Goal: Task Accomplishment & Management: Manage account settings

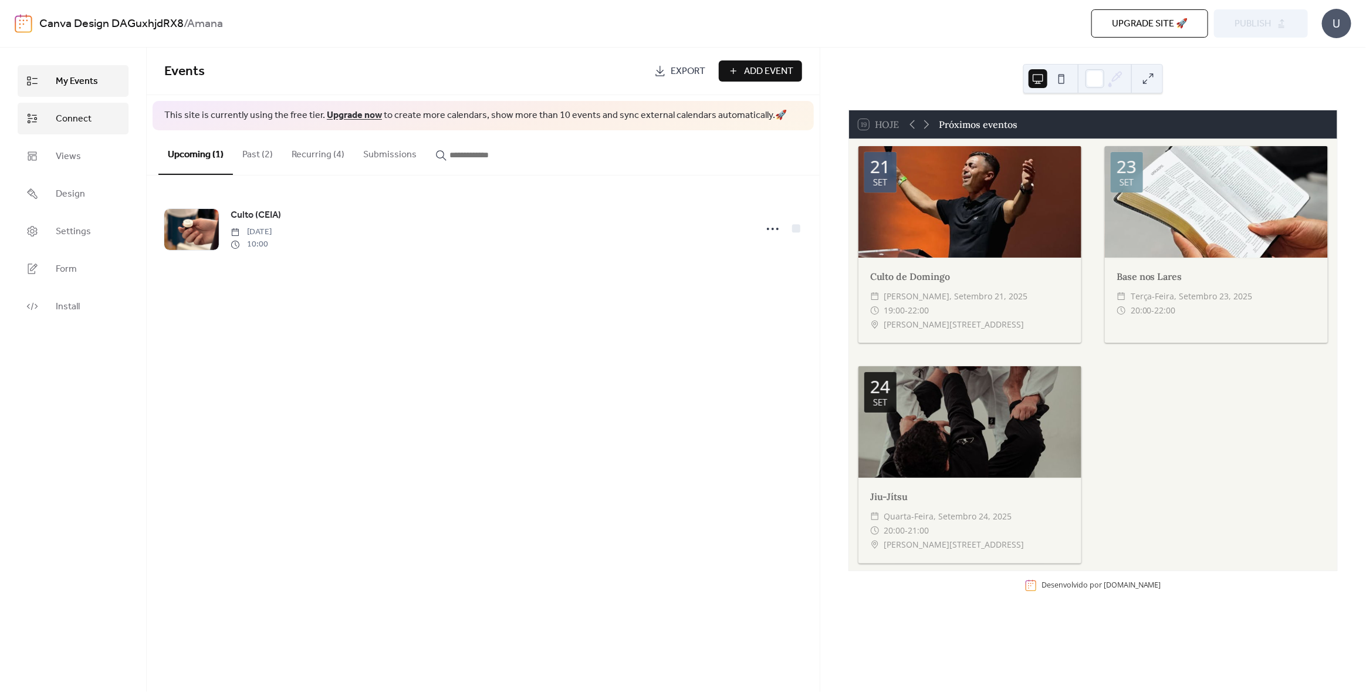
click at [76, 116] on span "Connect" at bounding box center [74, 119] width 36 height 14
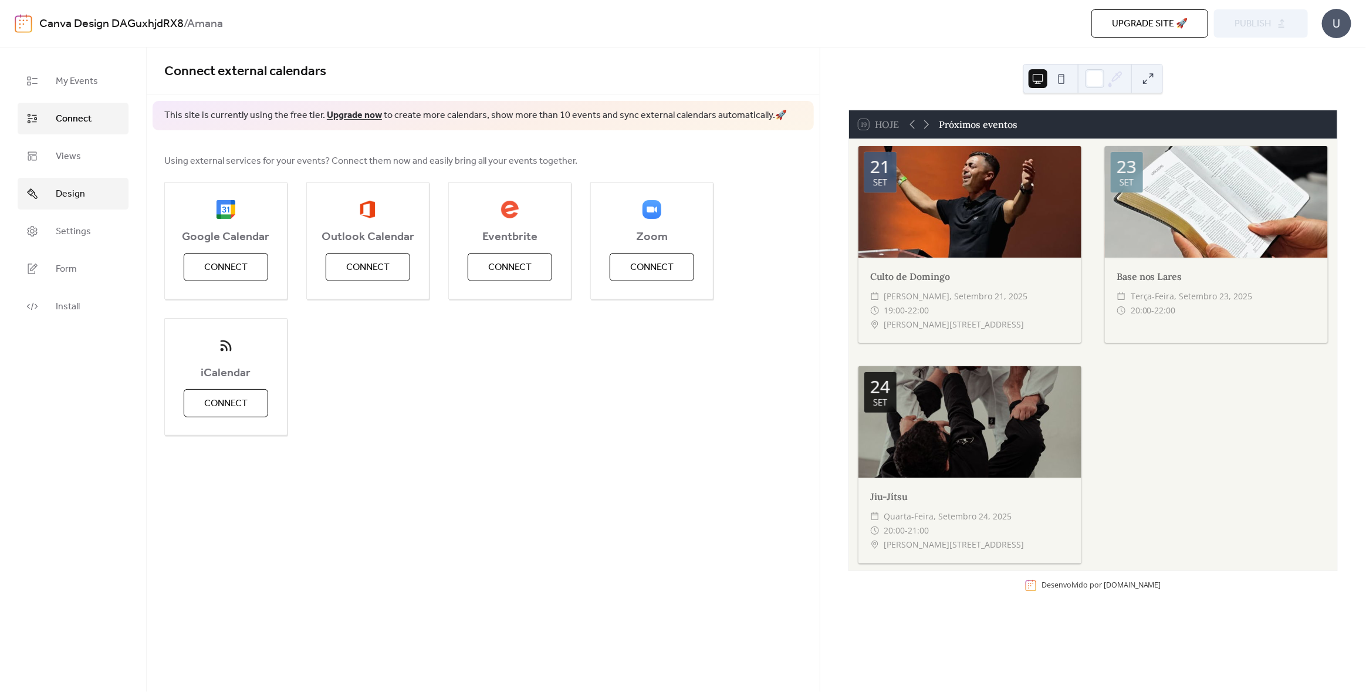
click at [77, 188] on span "Design" at bounding box center [70, 194] width 29 height 14
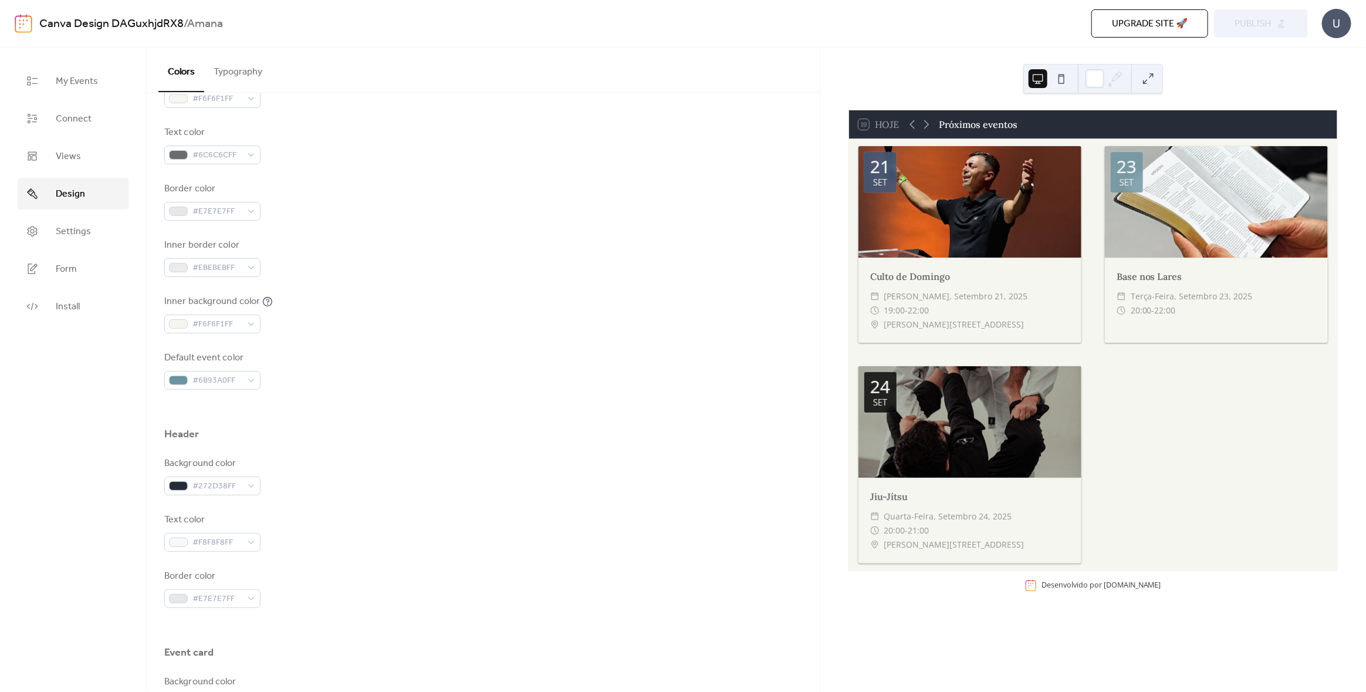
scroll to position [234, 0]
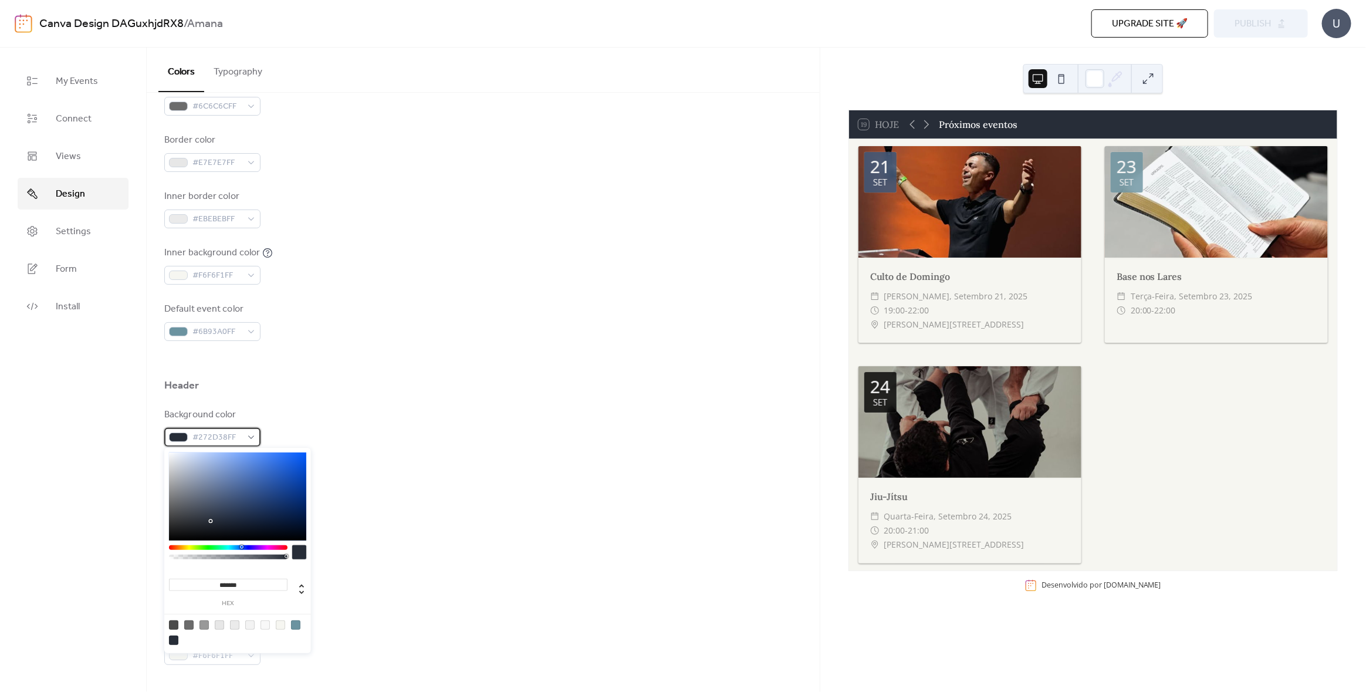
click at [180, 436] on div at bounding box center [178, 436] width 19 height 9
click at [229, 269] on span "#F6F6F1FF" at bounding box center [216, 276] width 49 height 14
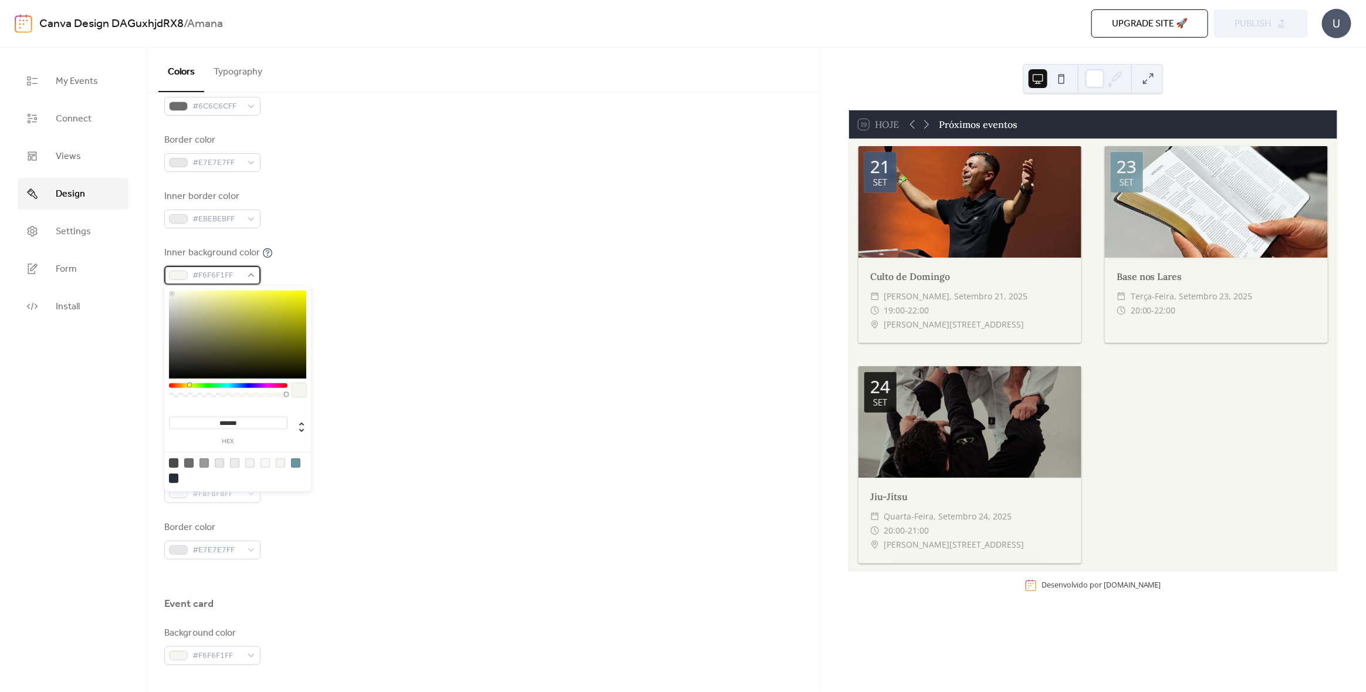
click at [231, 272] on span "#F6F6F1FF" at bounding box center [216, 276] width 49 height 14
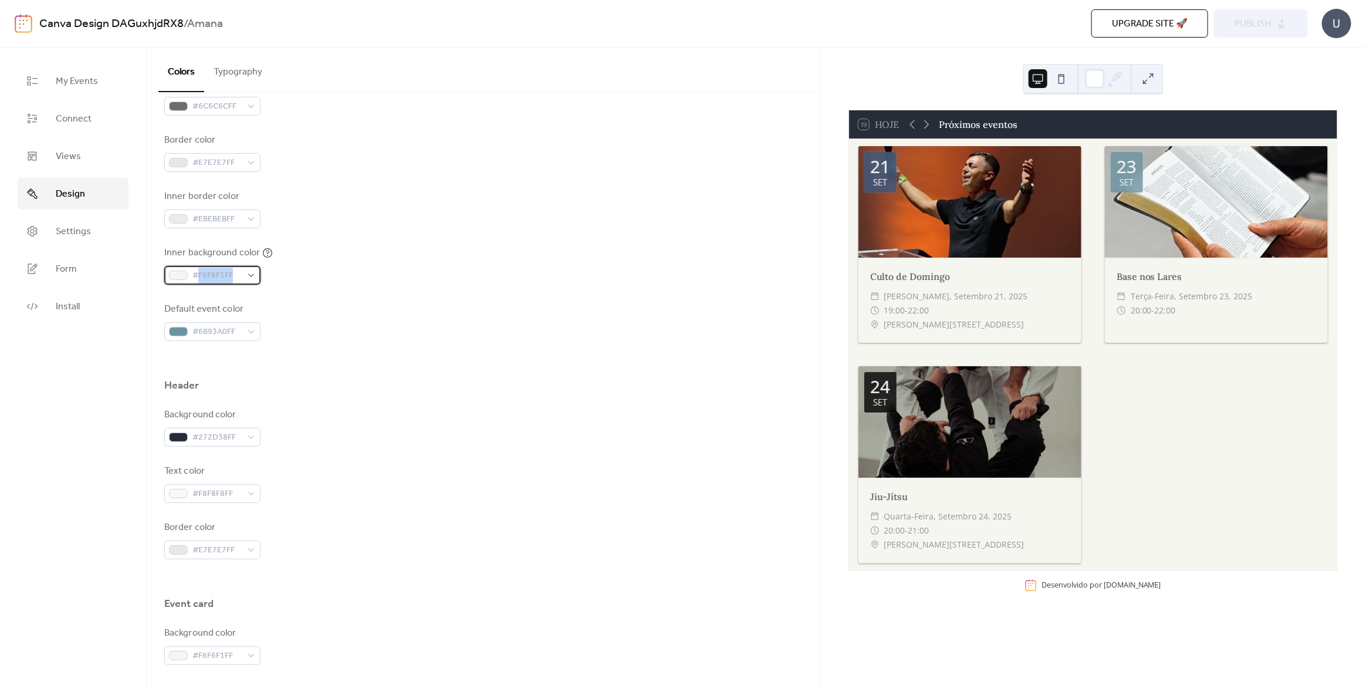
click at [231, 272] on span "#F6F6F1FF" at bounding box center [216, 276] width 49 height 14
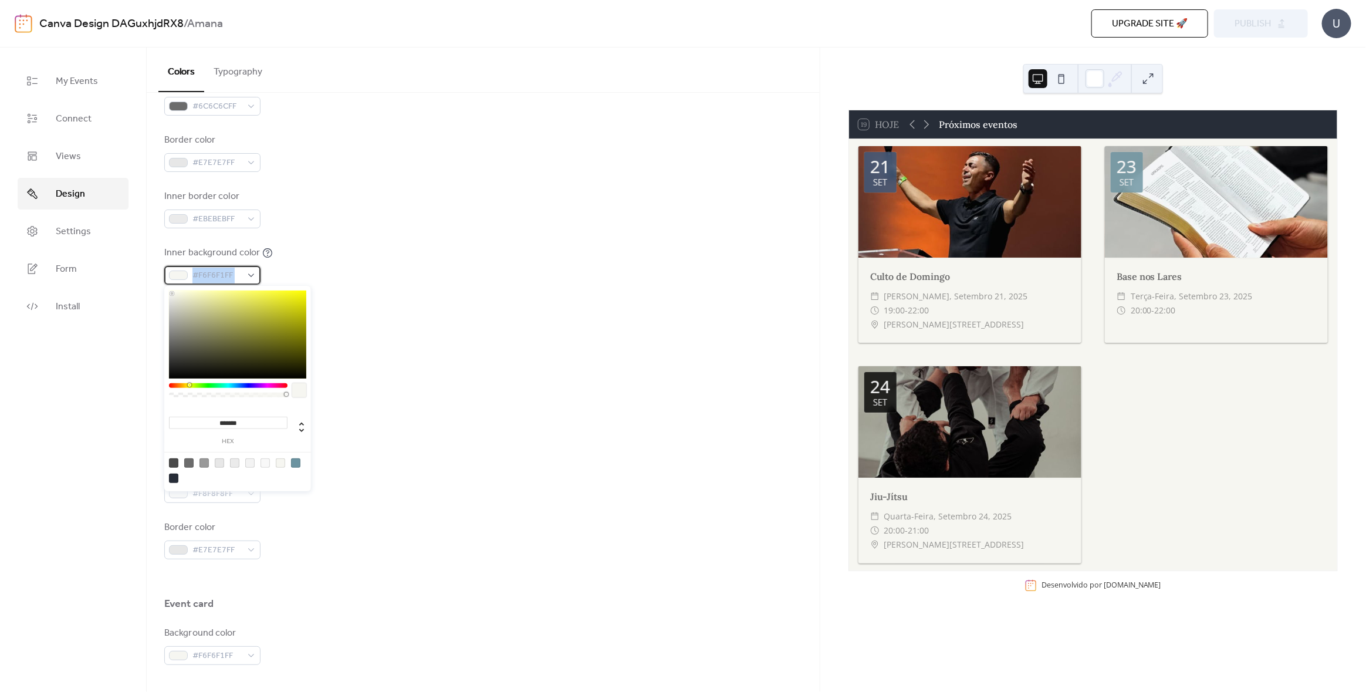
click at [231, 272] on span "#F6F6F1FF" at bounding box center [216, 276] width 49 height 14
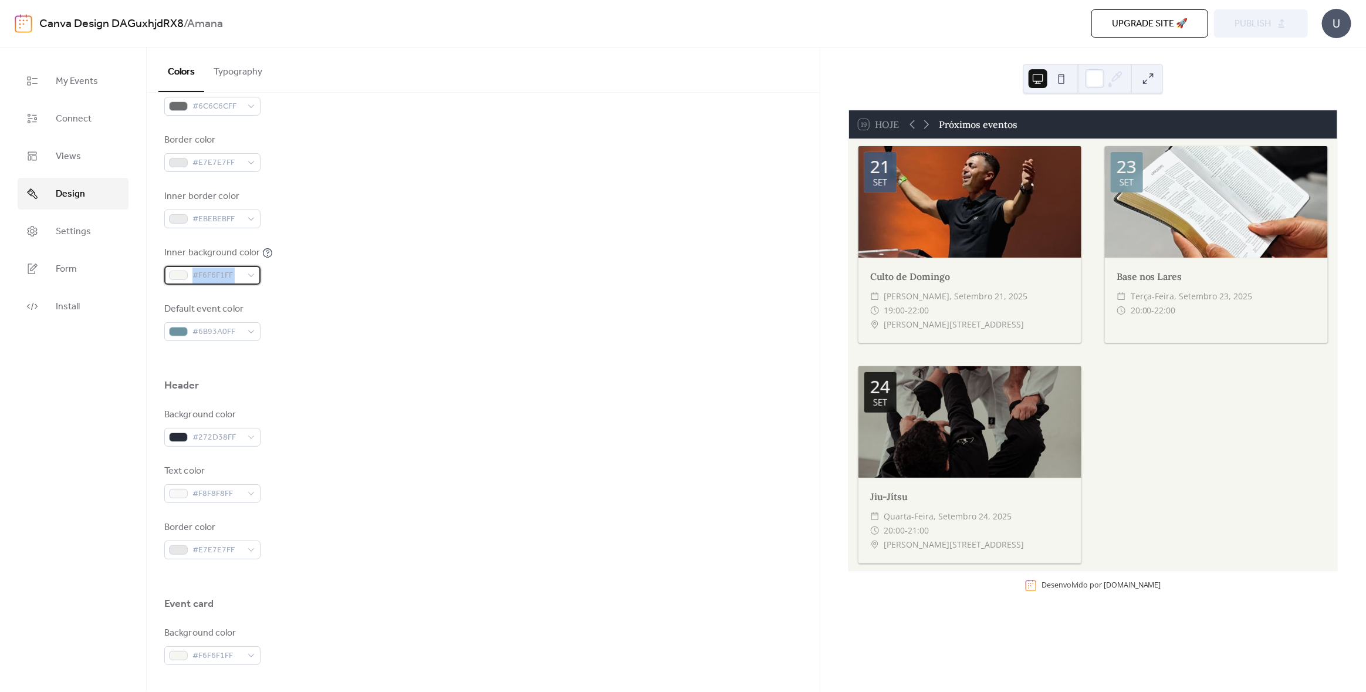
copy div "#F6F6F1FF"
click at [199, 428] on div "#272D38FF" at bounding box center [212, 437] width 96 height 19
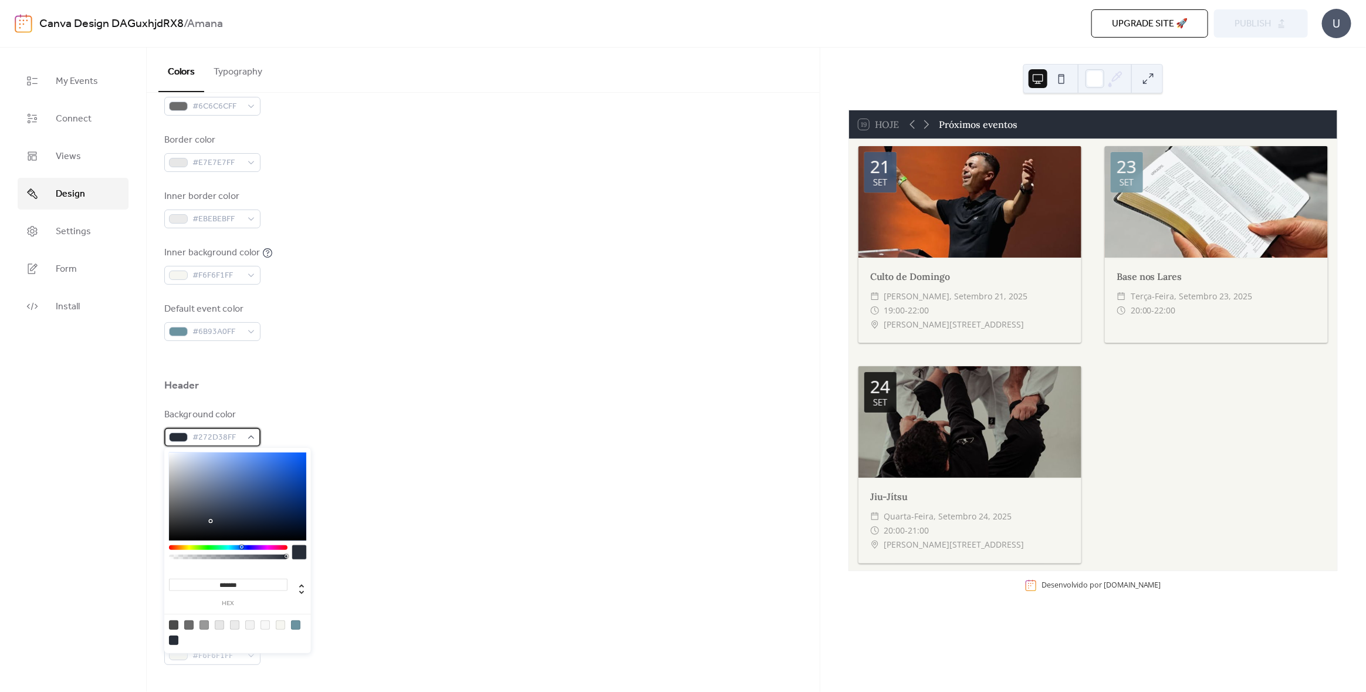
click at [209, 435] on span "#272D38FF" at bounding box center [216, 438] width 49 height 14
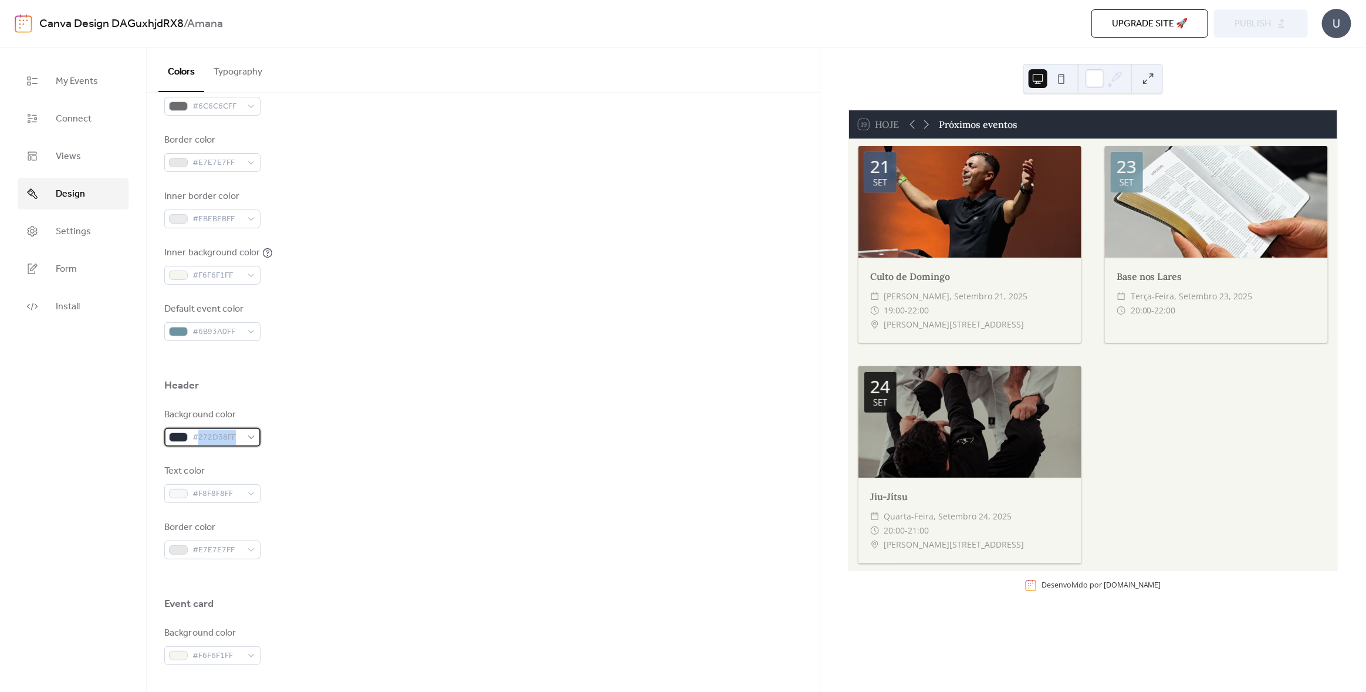
click at [209, 435] on span "#272D38FF" at bounding box center [216, 438] width 49 height 14
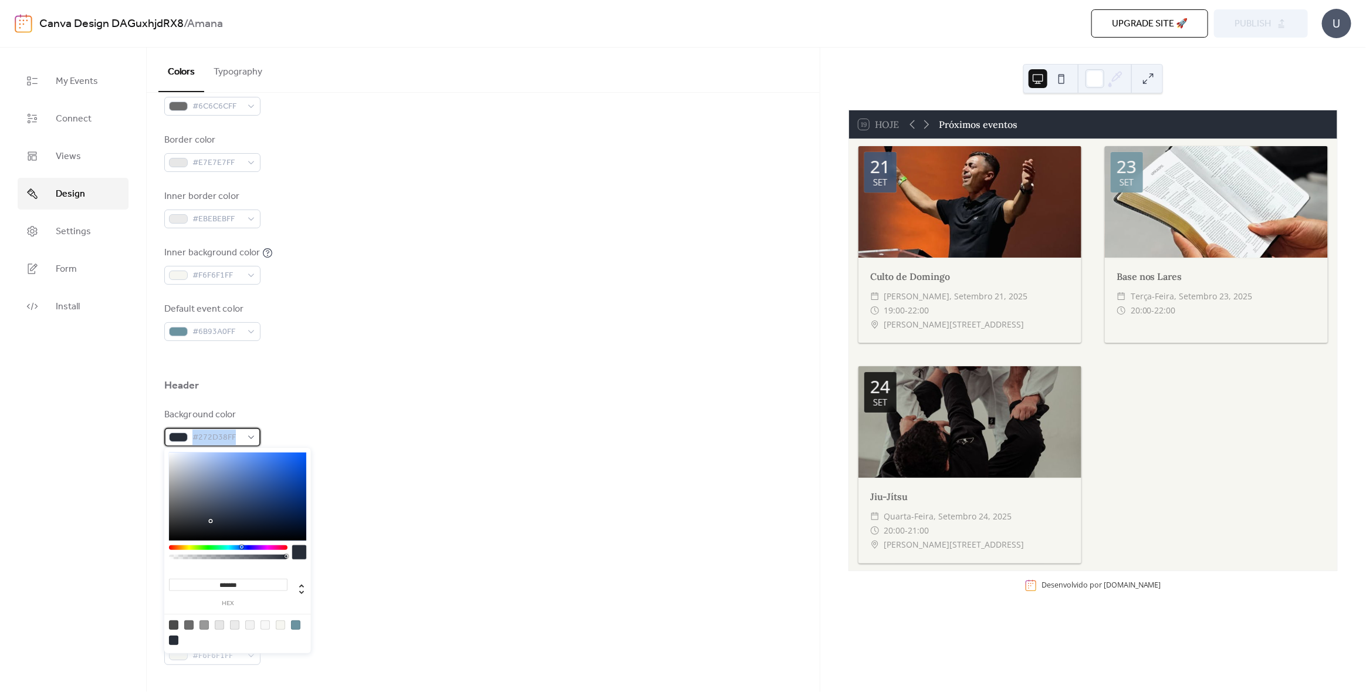
drag, startPoint x: 193, startPoint y: 433, endPoint x: 240, endPoint y: 442, distance: 47.7
click at [240, 442] on span "#272D38FF" at bounding box center [216, 438] width 49 height 14
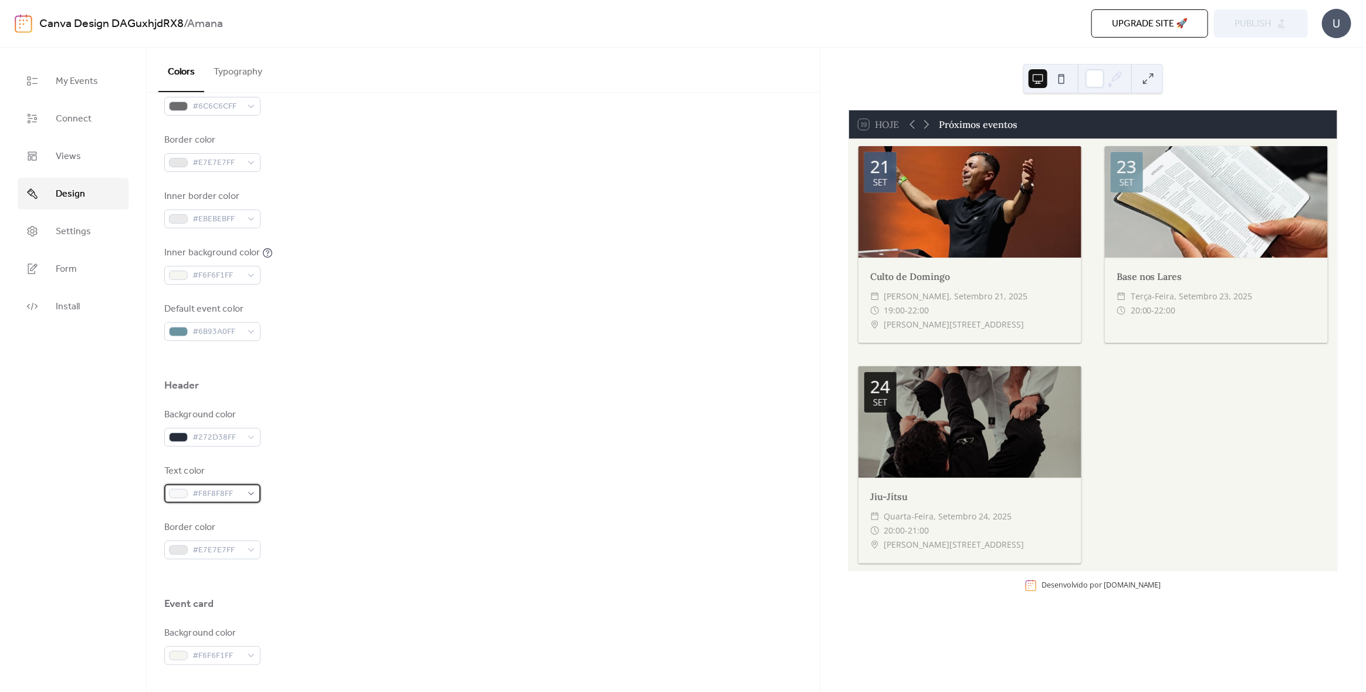
click at [222, 491] on span "#F8F8F8FF" at bounding box center [216, 494] width 49 height 14
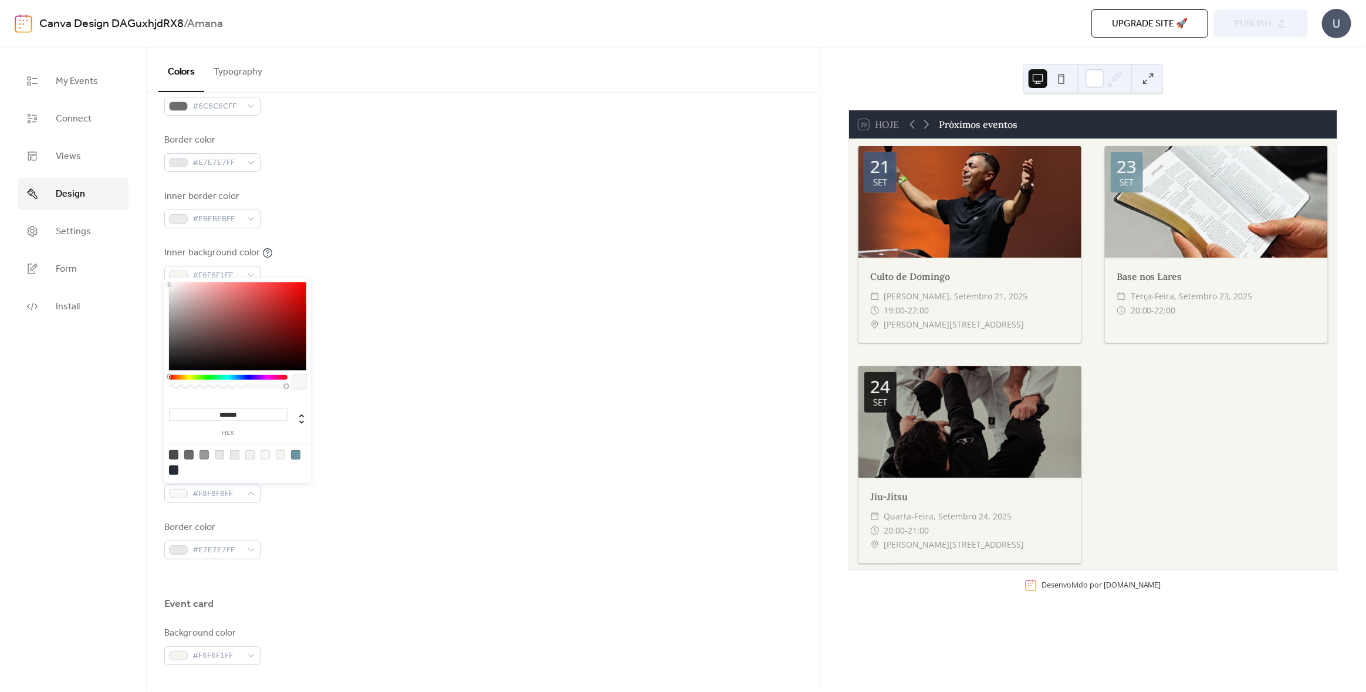
click at [563, 280] on div "Inner background color #F6F6F1FF" at bounding box center [483, 265] width 638 height 39
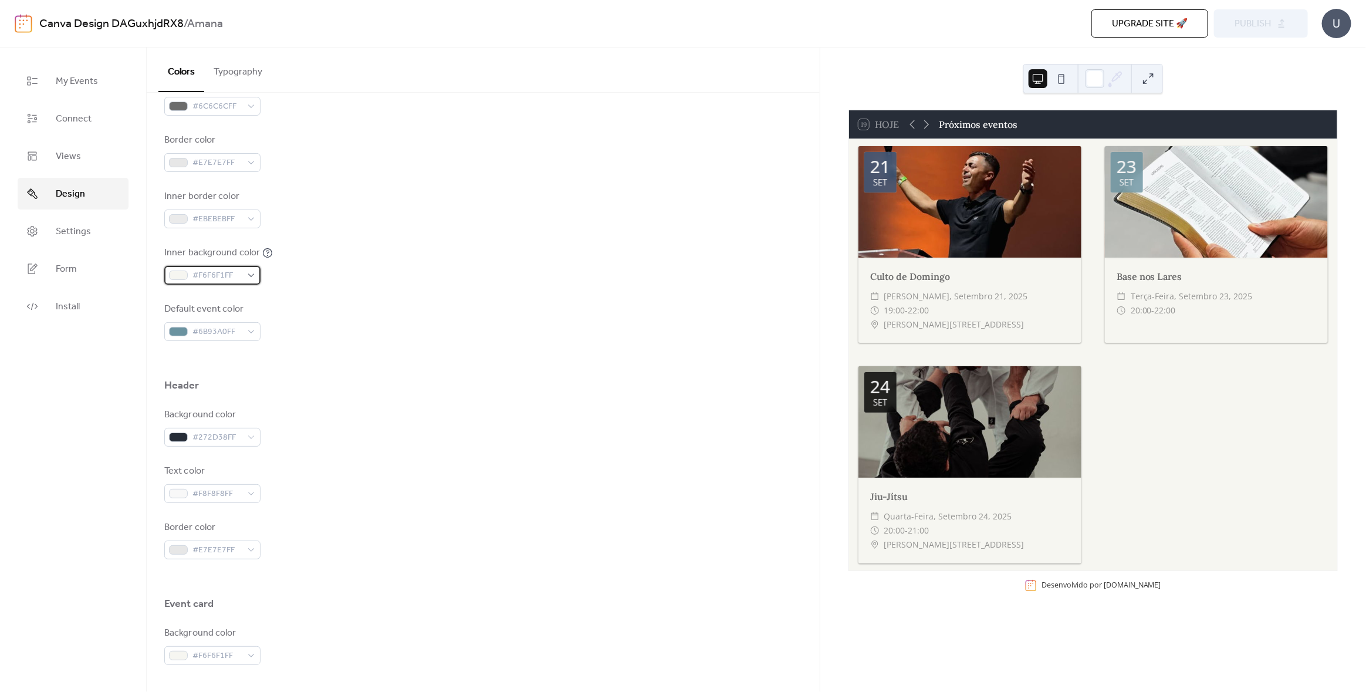
click at [212, 272] on span "#F6F6F1FF" at bounding box center [216, 276] width 49 height 14
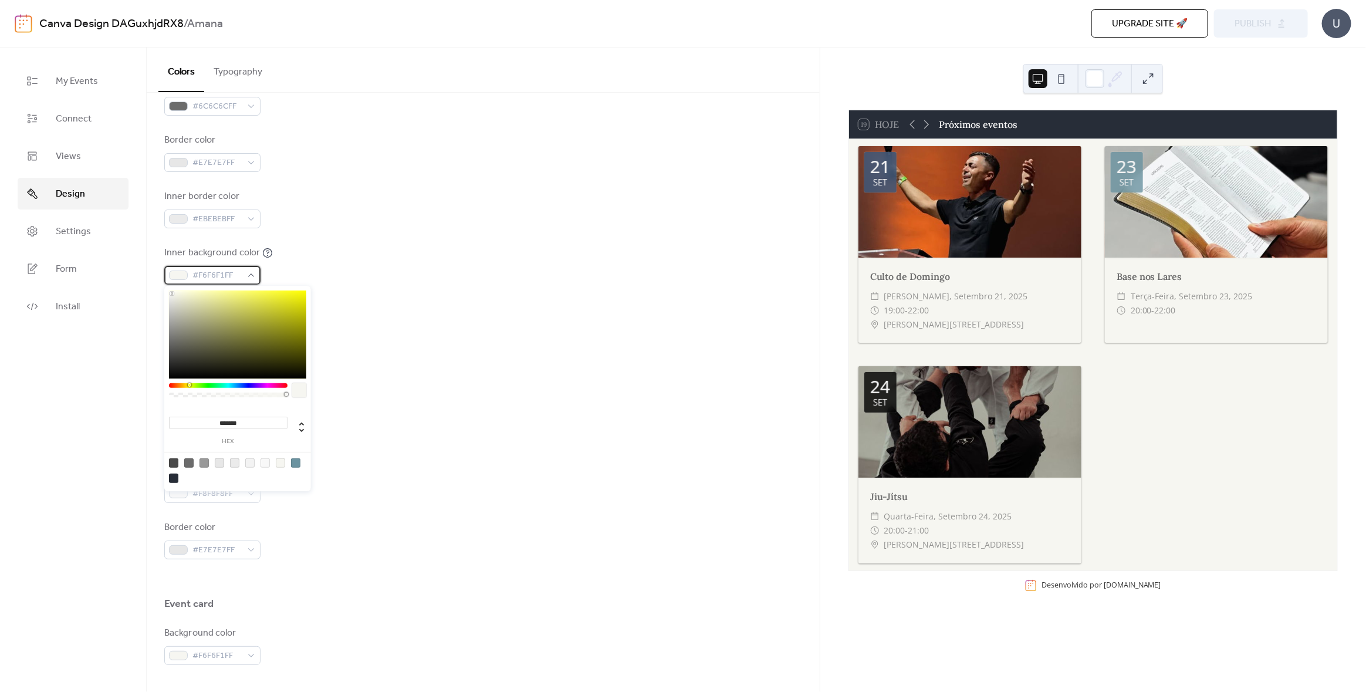
click at [192, 273] on div "#F6F6F1FF" at bounding box center [212, 275] width 96 height 19
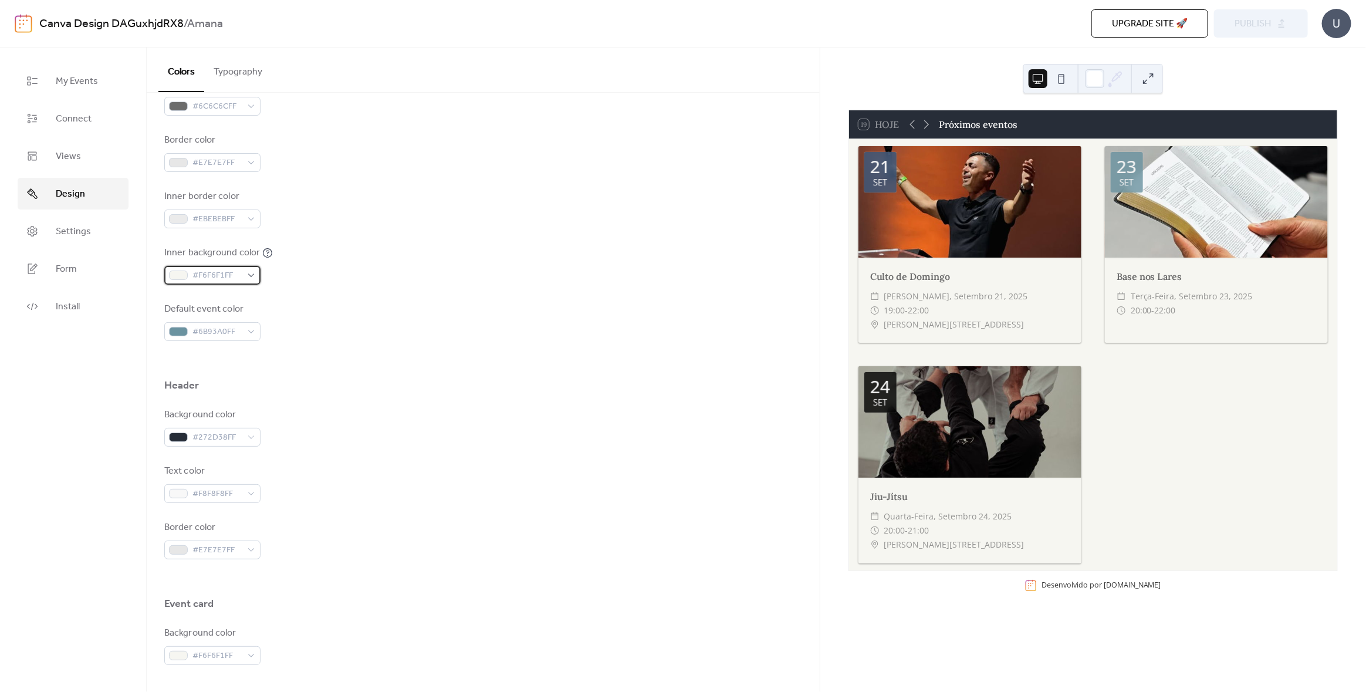
click at [228, 276] on span "#F6F6F1FF" at bounding box center [216, 276] width 49 height 14
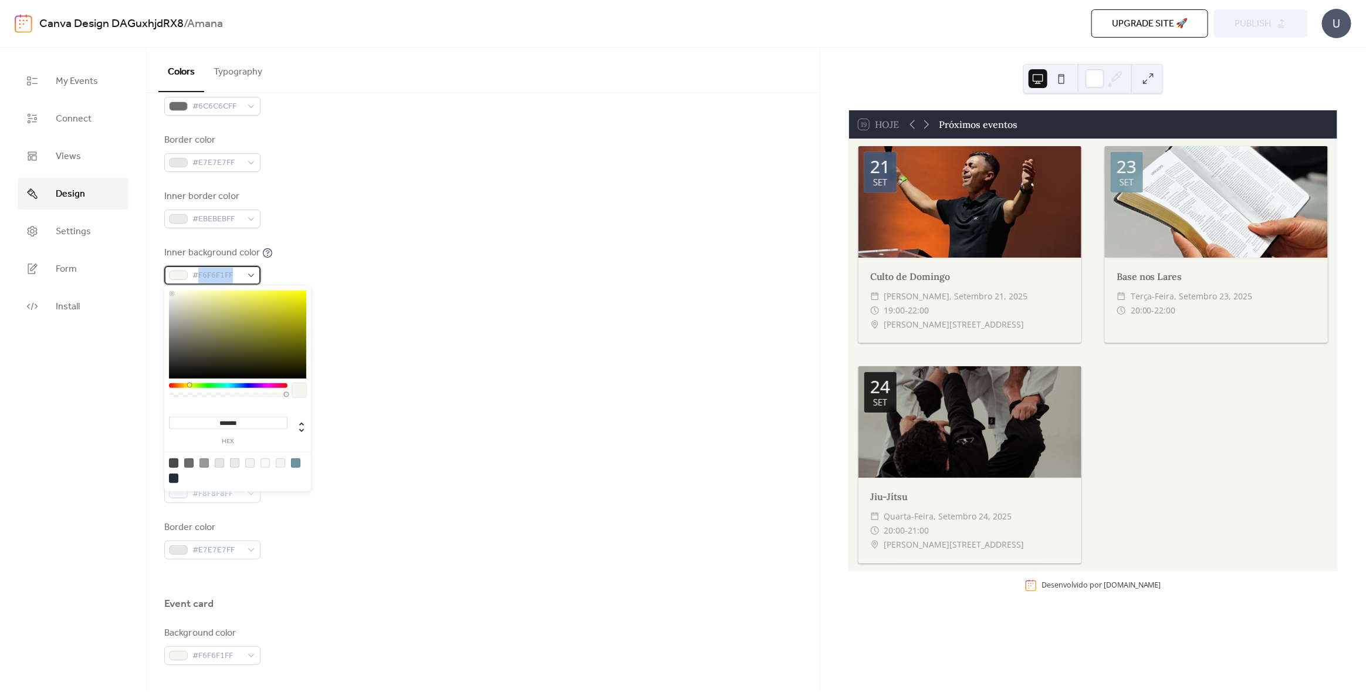
click at [228, 276] on span "#F6F6F1FF" at bounding box center [216, 276] width 49 height 14
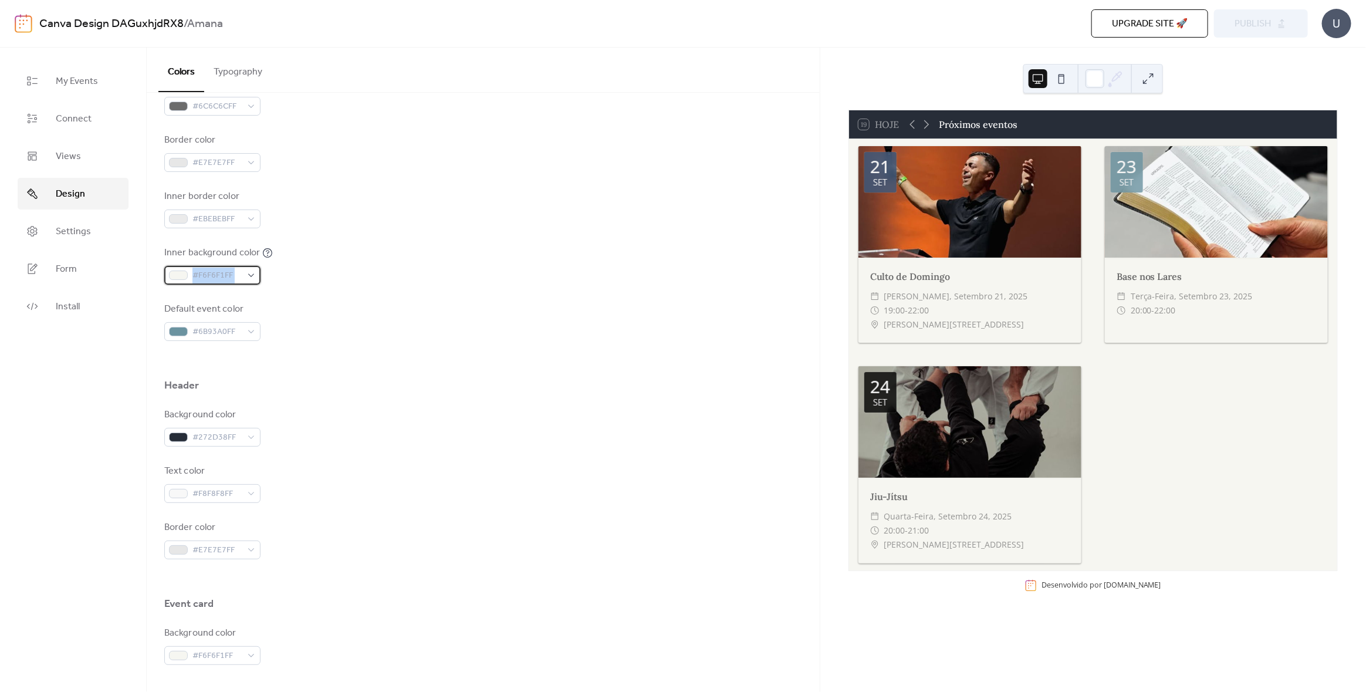
click at [228, 276] on span "#F6F6F1FF" at bounding box center [216, 276] width 49 height 14
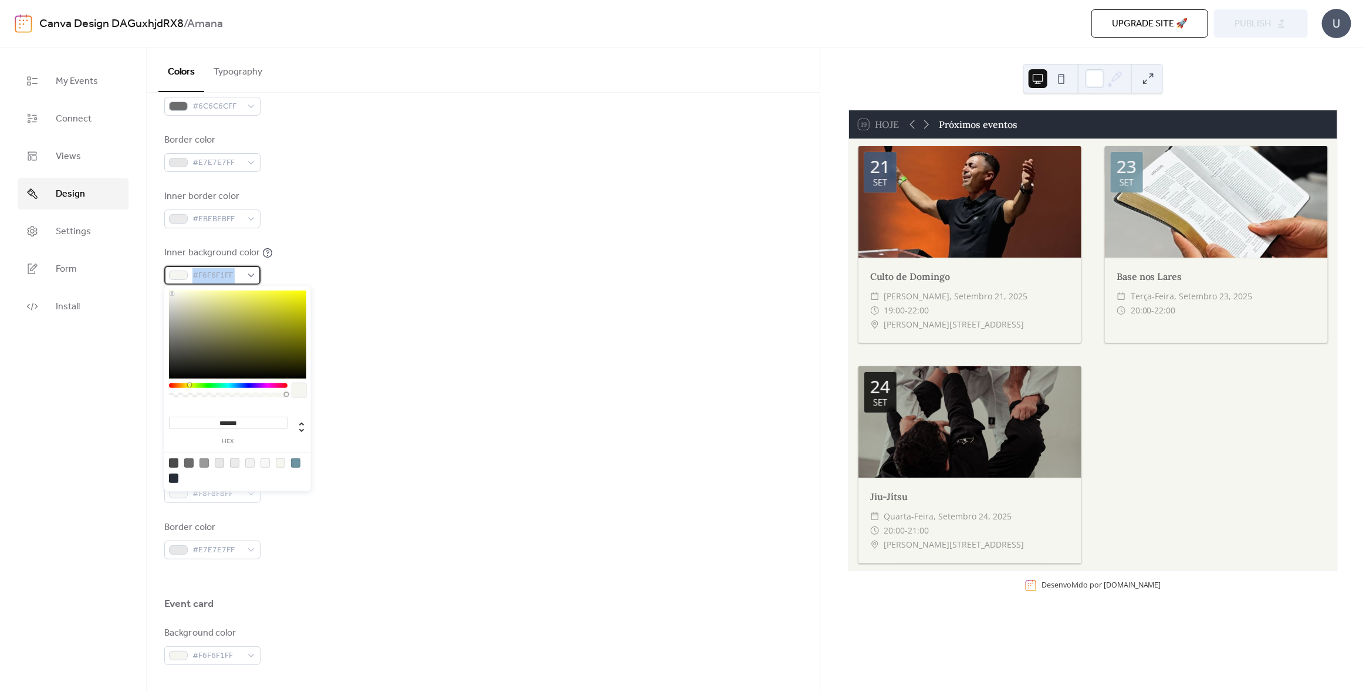
copy div "#F6F6F1FF"
click at [439, 449] on div "Background color #272D38FF Text color #F8F8F8FF Border color #E7E7E7FF" at bounding box center [483, 483] width 638 height 151
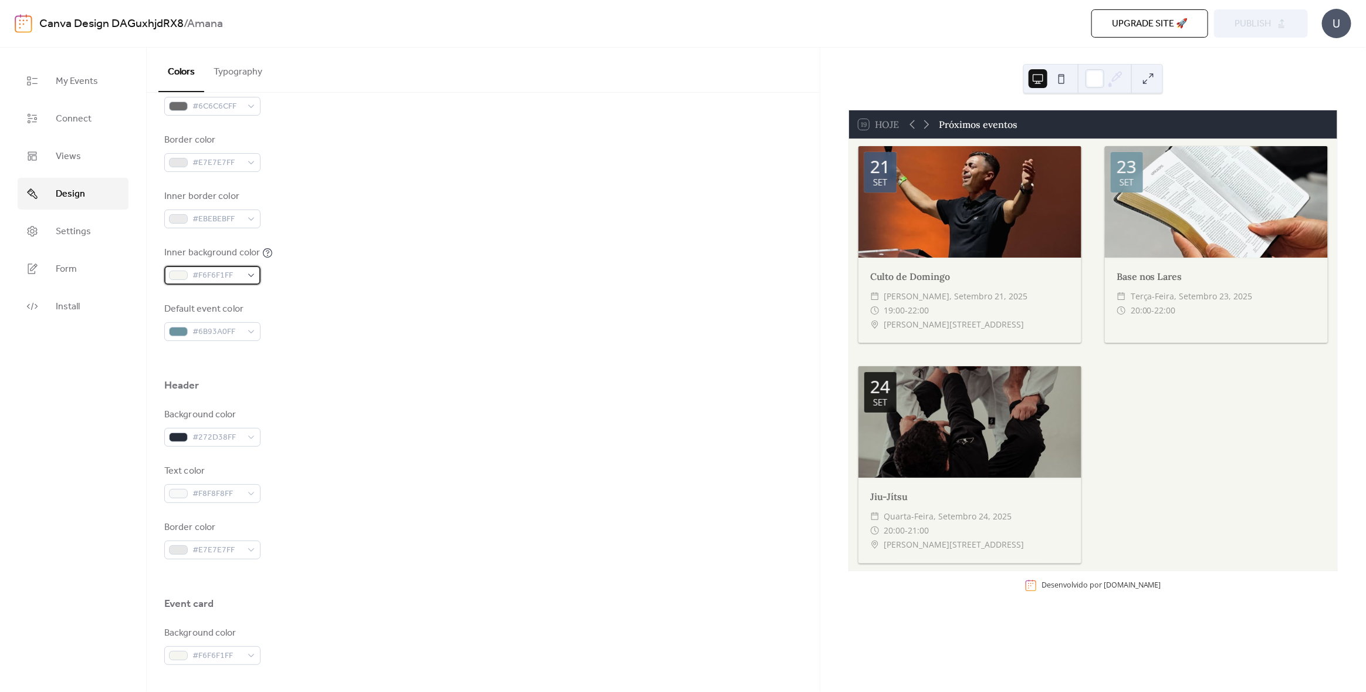
click at [211, 271] on span "#F6F6F1FF" at bounding box center [216, 276] width 49 height 14
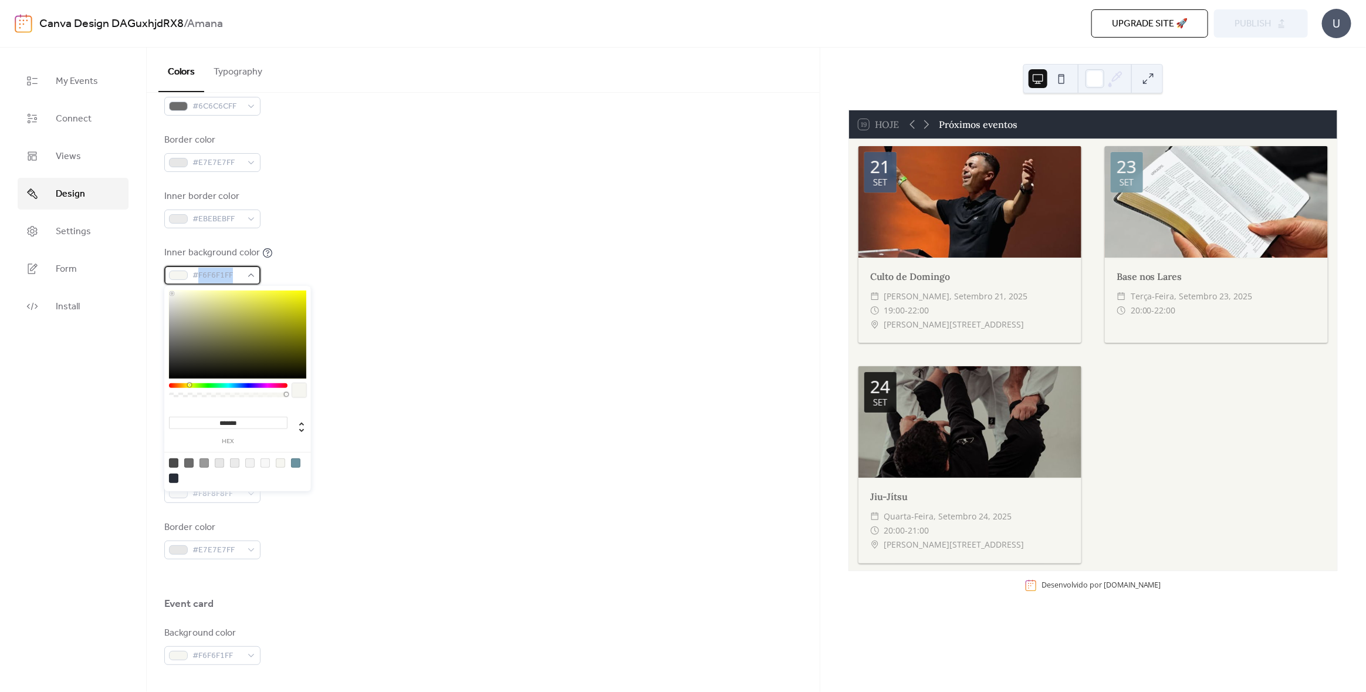
click at [211, 271] on span "#F6F6F1FF" at bounding box center [216, 276] width 49 height 14
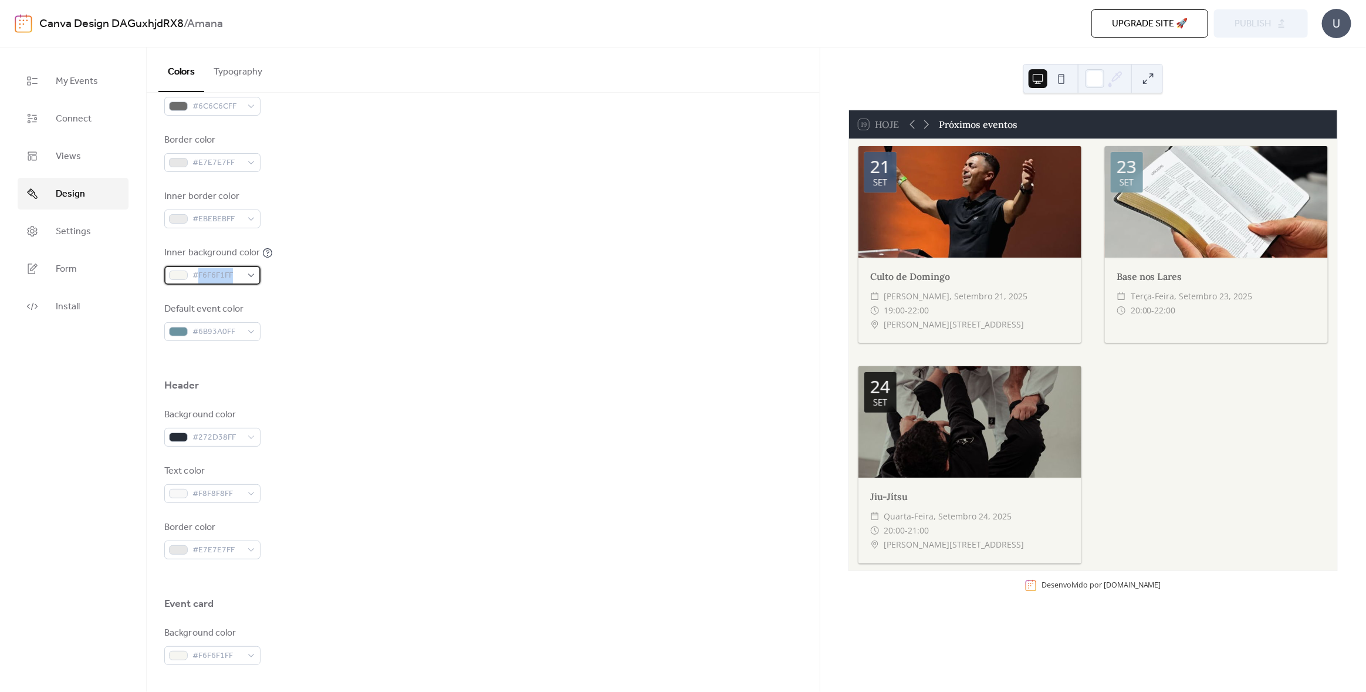
click at [221, 269] on span "#F6F6F1FF" at bounding box center [216, 276] width 49 height 14
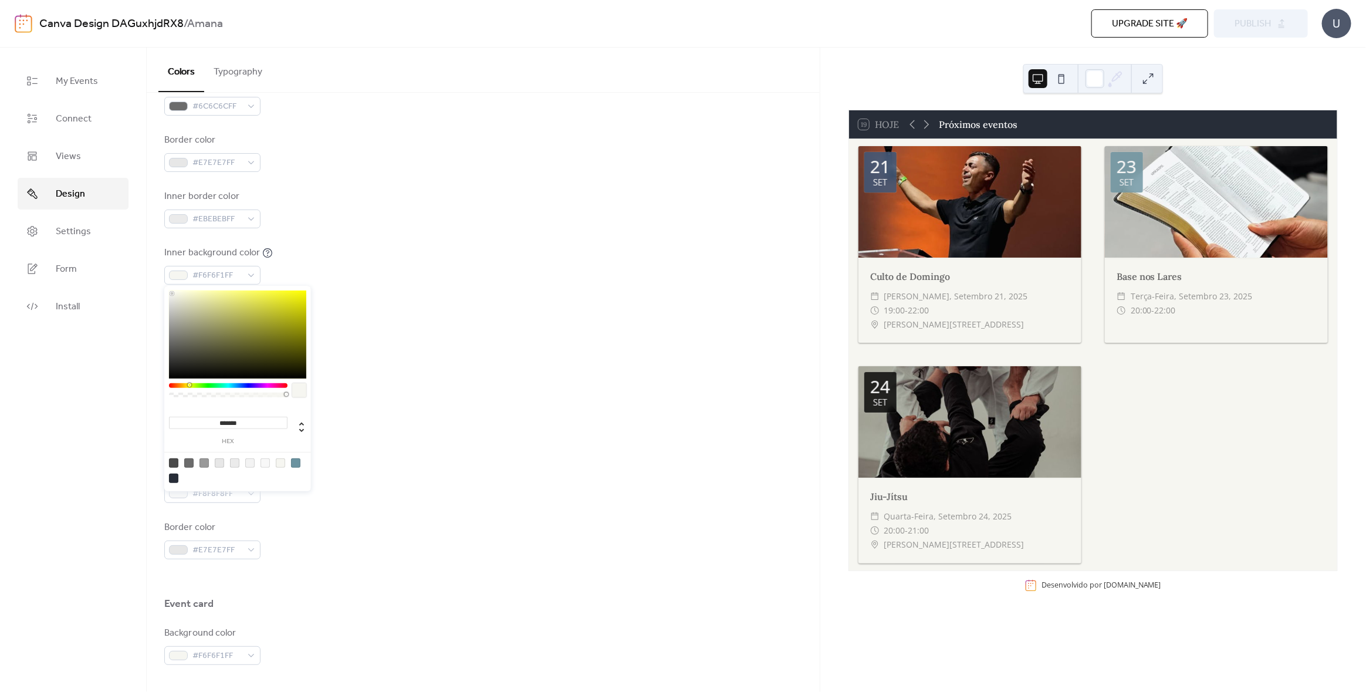
click at [235, 418] on input "*******" at bounding box center [228, 422] width 118 height 12
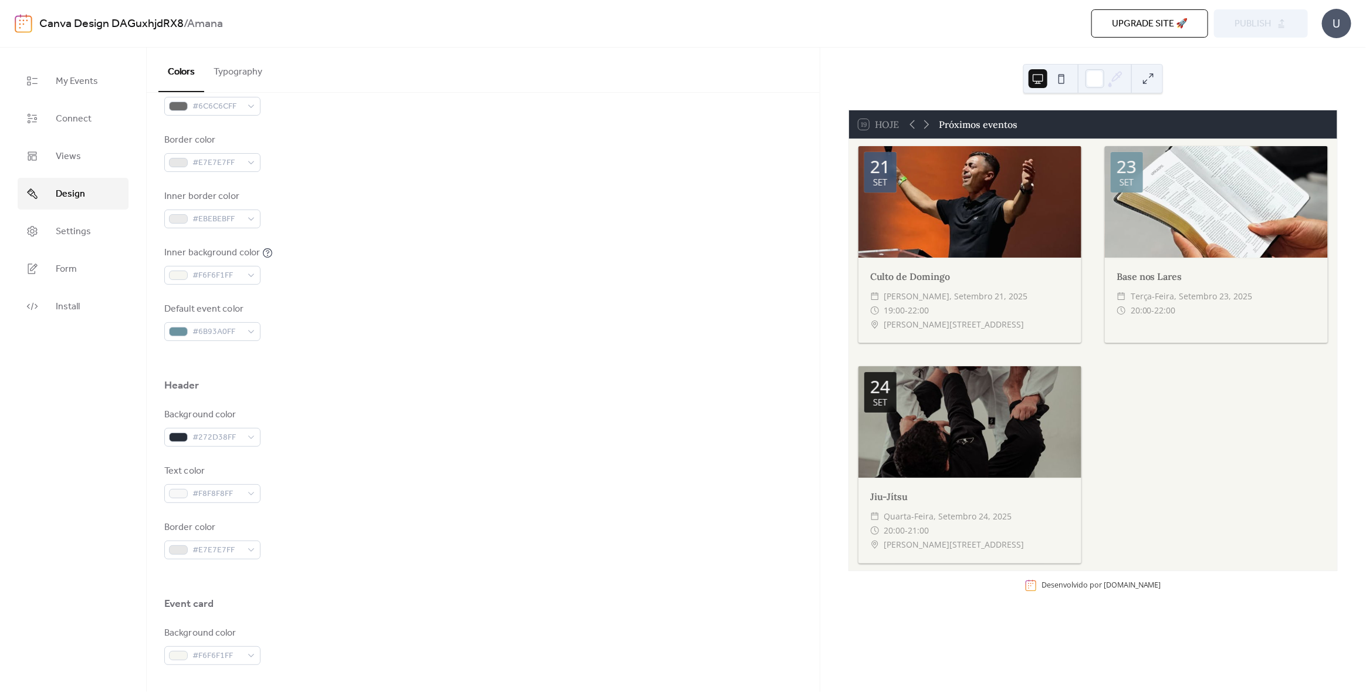
click at [445, 464] on div "Text color #F8F8F8FF" at bounding box center [483, 483] width 638 height 39
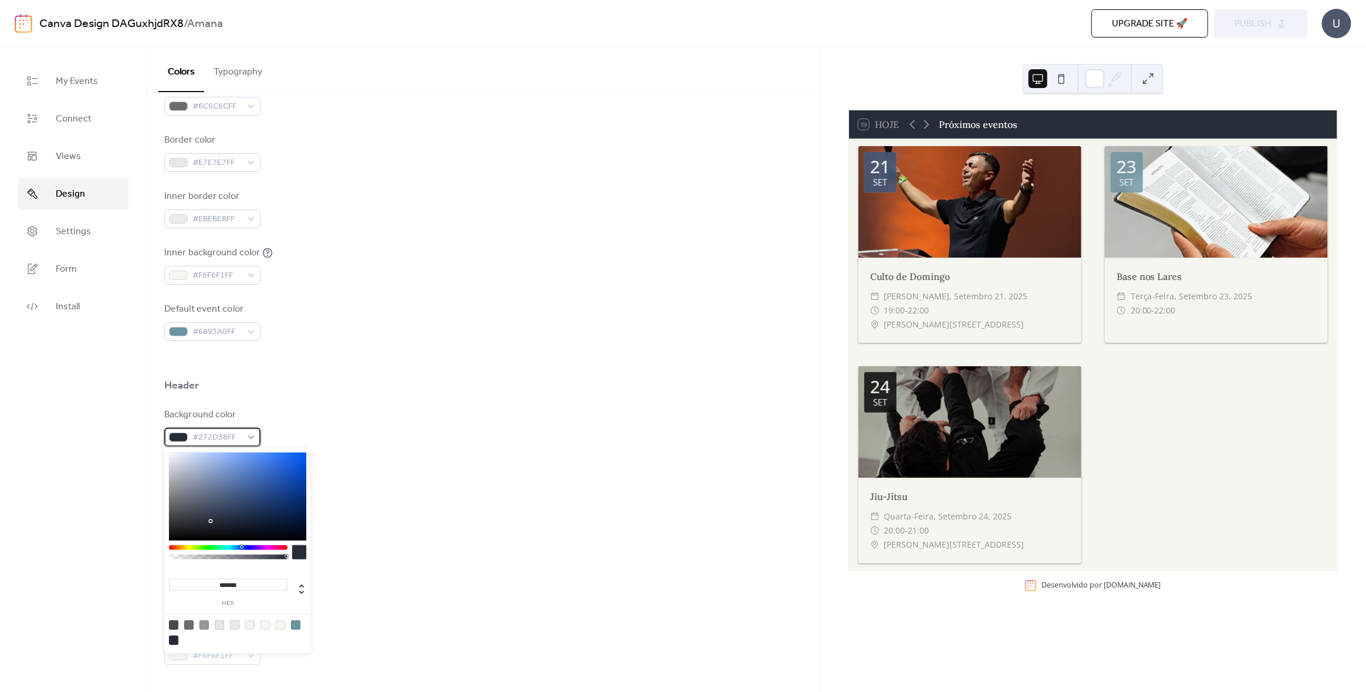
click at [218, 433] on span "#272D38FF" at bounding box center [216, 438] width 49 height 14
click at [249, 591] on div "******* hex" at bounding box center [228, 591] width 118 height 32
click at [249, 584] on input "*******" at bounding box center [228, 584] width 118 height 12
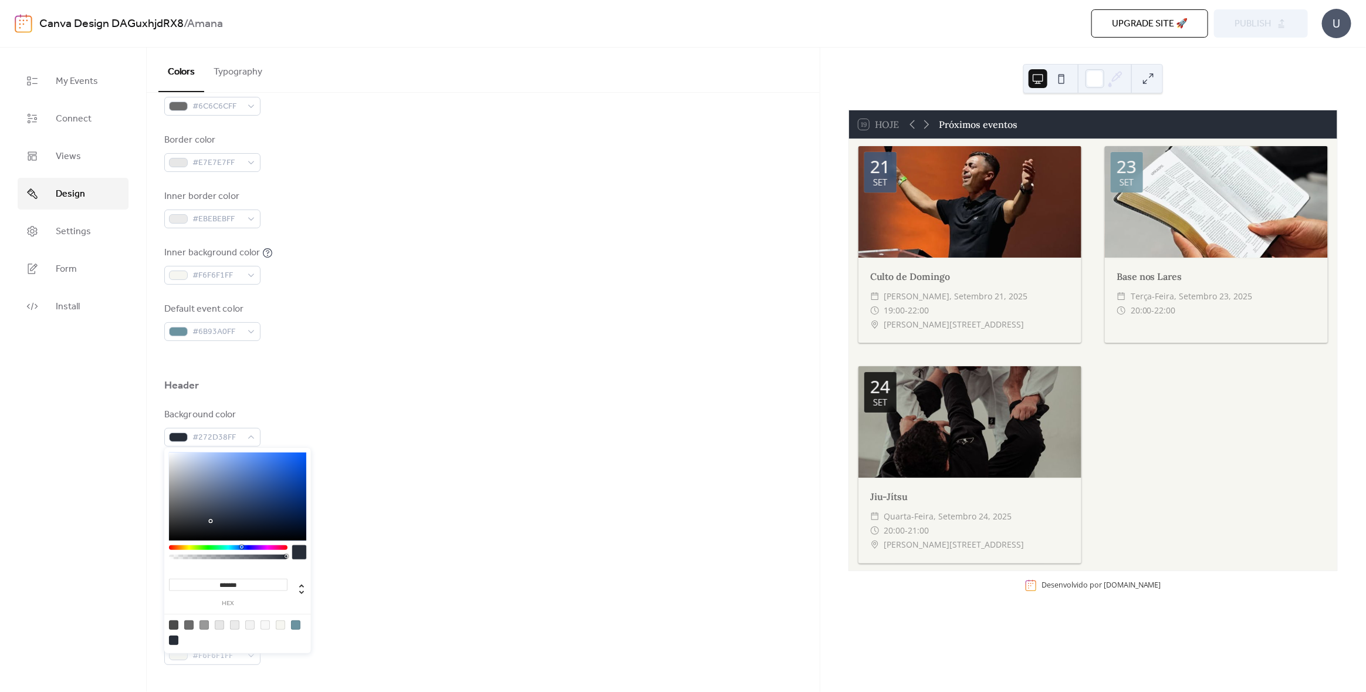
paste input
type input "*******"
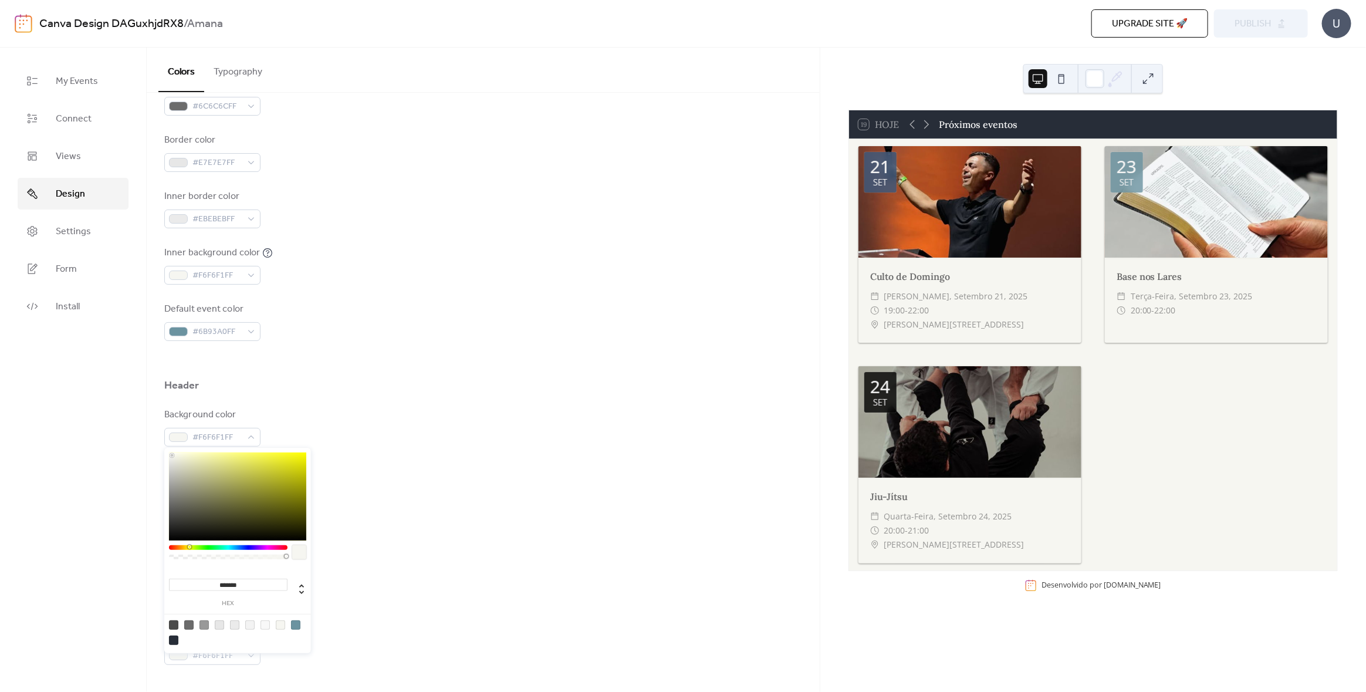
click at [551, 499] on div "Text color #F8F8F8FF" at bounding box center [483, 483] width 638 height 39
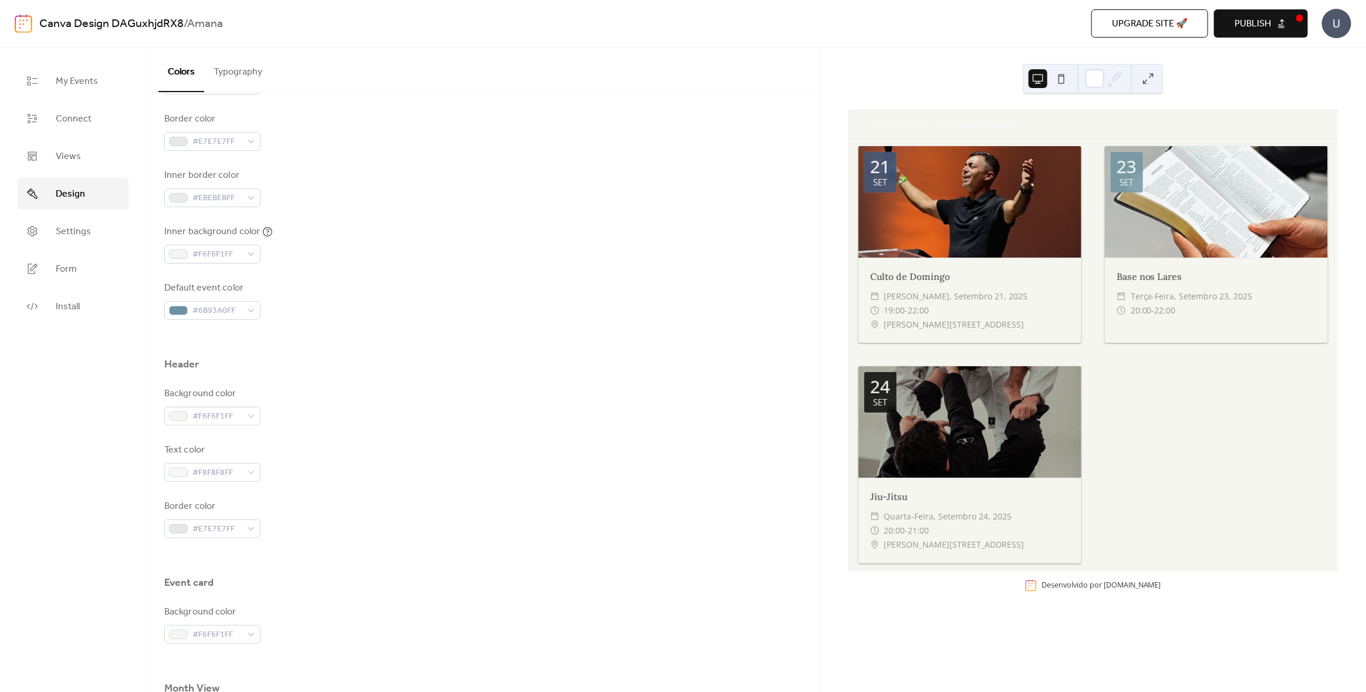
scroll to position [302, 0]
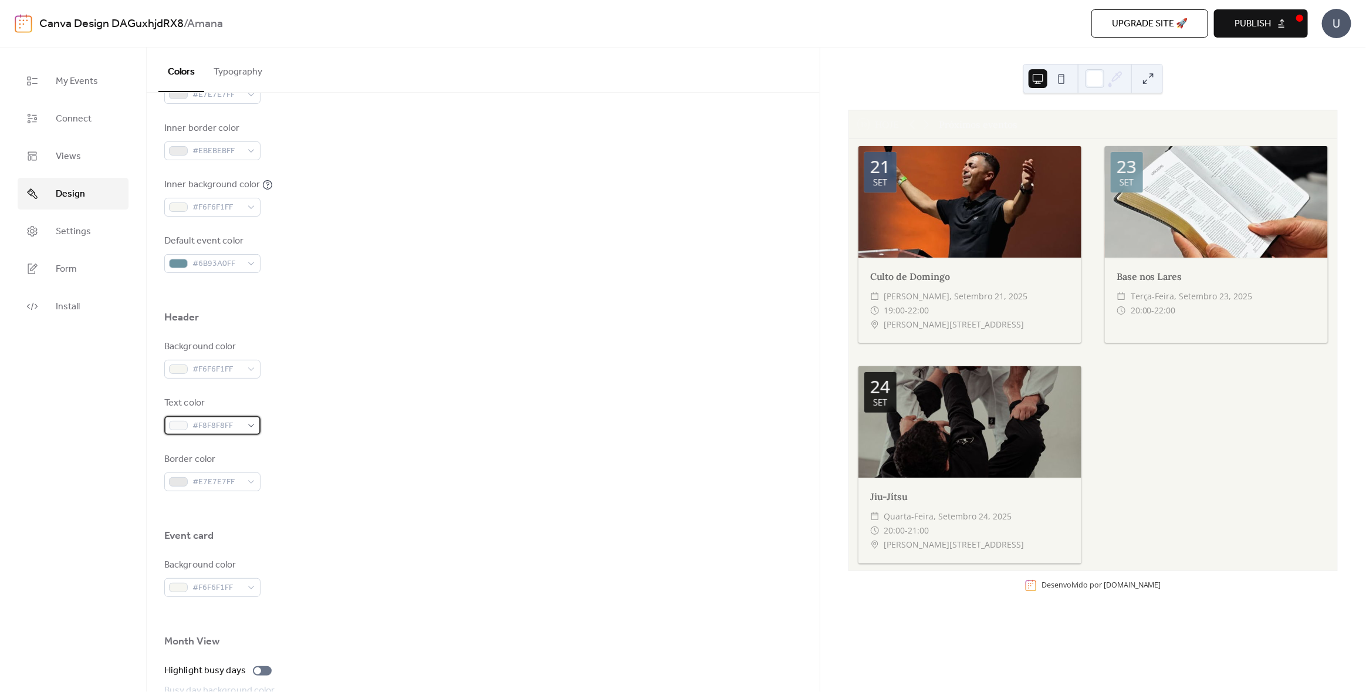
click at [180, 425] on div at bounding box center [178, 425] width 19 height 9
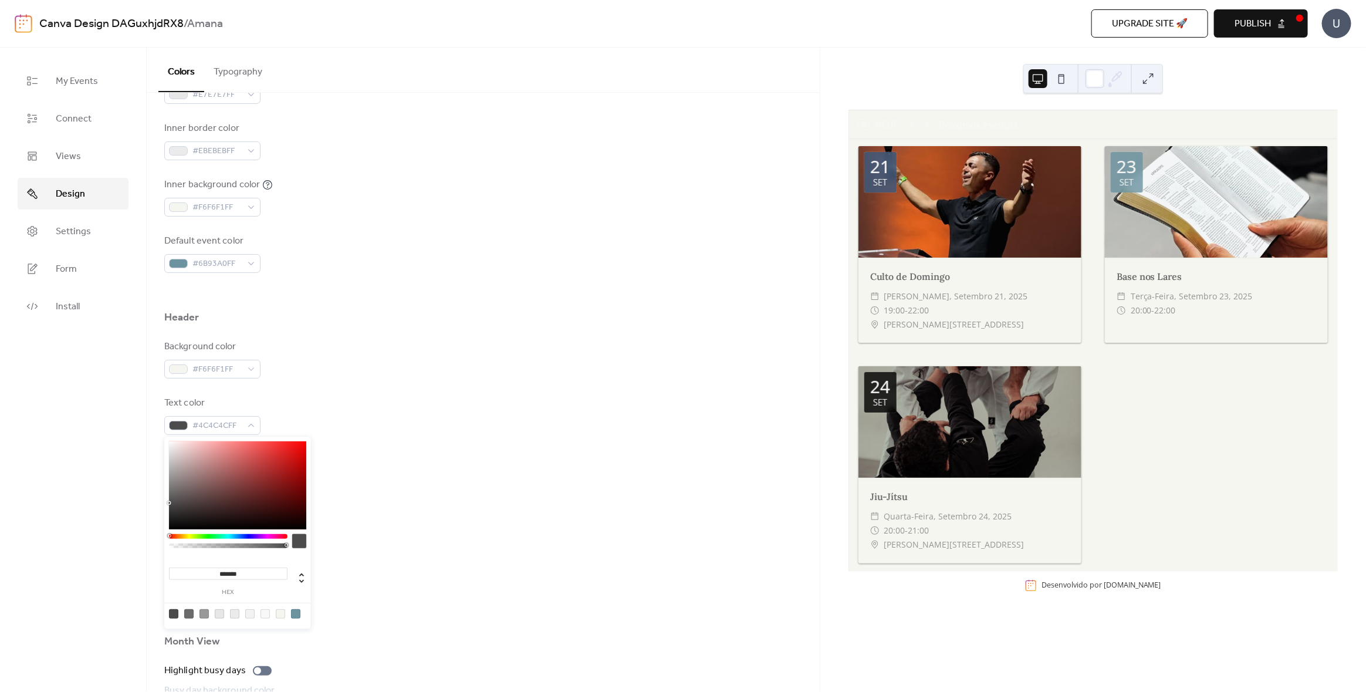
type input "*******"
drag, startPoint x: 193, startPoint y: 510, endPoint x: 167, endPoint y: 502, distance: 27.6
click at [167, 502] on div "******* hex" at bounding box center [237, 532] width 147 height 192
click at [364, 547] on div "Event card" at bounding box center [483, 538] width 638 height 20
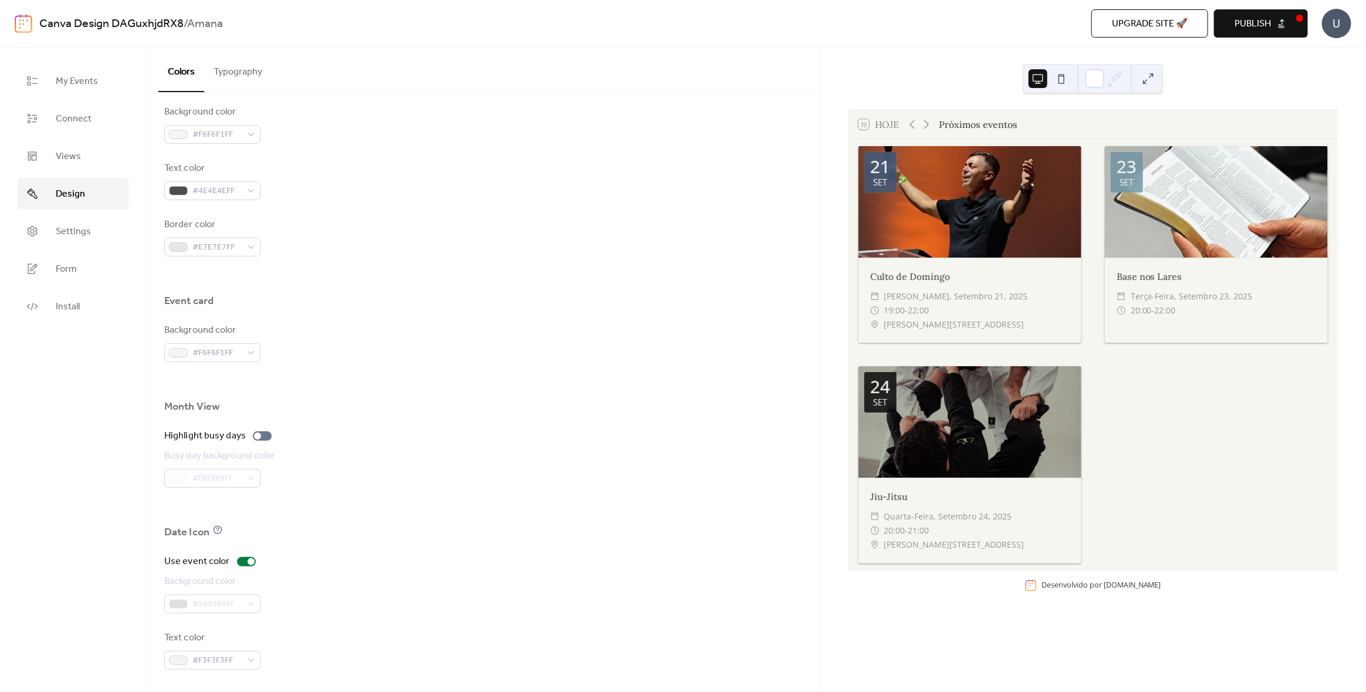
scroll to position [419, 0]
click at [1268, 29] on span "Publish" at bounding box center [1252, 24] width 36 height 14
